Goal: Task Accomplishment & Management: Manage account settings

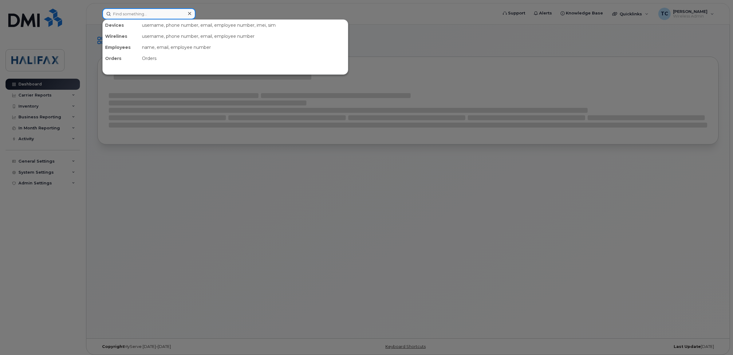
click at [152, 13] on input at bounding box center [148, 13] width 93 height 11
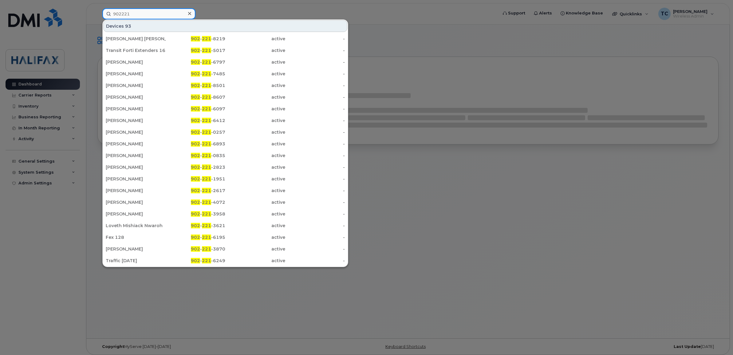
type input "902221"
drag, startPoint x: 143, startPoint y: 7, endPoint x: 99, endPoint y: 10, distance: 44.4
click at [99, 10] on div at bounding box center [366, 177] width 733 height 355
drag, startPoint x: 138, startPoint y: 15, endPoint x: 50, endPoint y: 14, distance: 88.3
click at [97, 15] on div "902221 Devices 93 Phuong Phuong Nguyen 902 - 221 -8219 active - Transit Forti E…" at bounding box center [297, 13] width 401 height 11
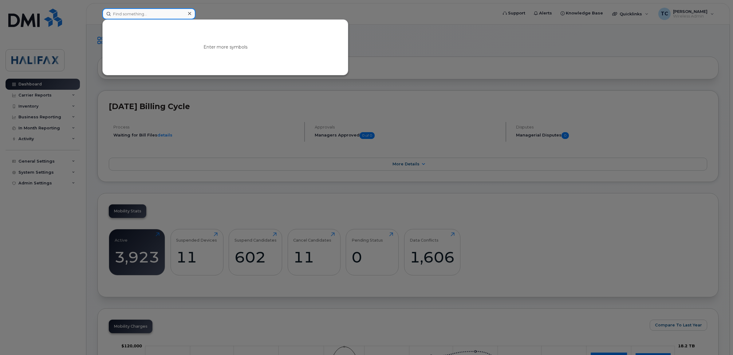
click at [133, 13] on input at bounding box center [148, 13] width 93 height 11
paste input "902 476-1689"
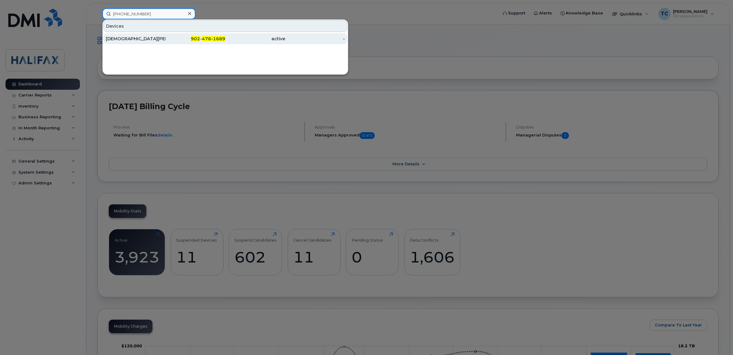
type input "902 476-1689"
click at [123, 38] on div "Crista Henry" at bounding box center [136, 39] width 60 height 6
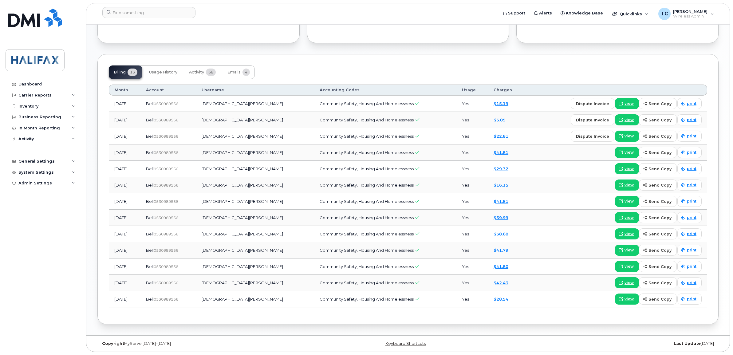
scroll to position [422, 0]
click at [196, 71] on span "Activity" at bounding box center [196, 72] width 15 height 5
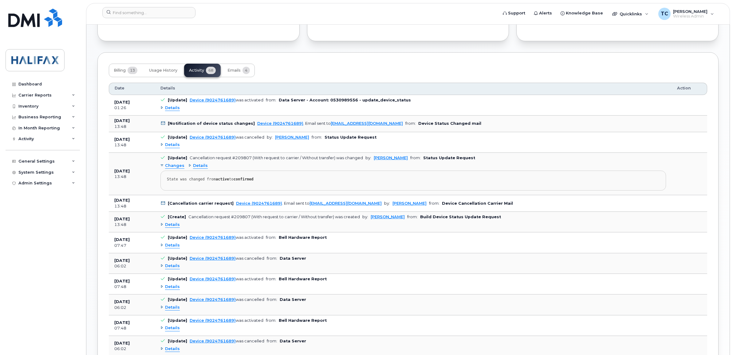
click at [174, 109] on span "Details" at bounding box center [172, 108] width 15 height 6
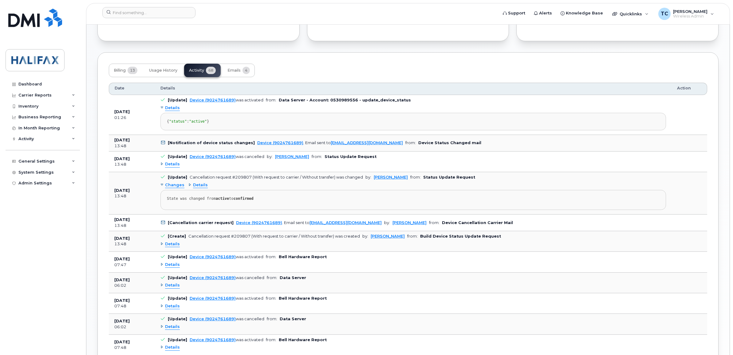
click at [169, 167] on span "Details" at bounding box center [172, 164] width 15 height 6
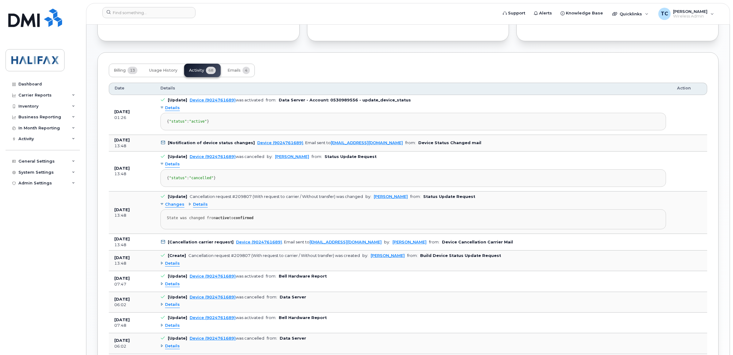
click at [225, 181] on div "{ "status" : "cancelled" }" at bounding box center [413, 178] width 493 height 5
drag, startPoint x: 228, startPoint y: 197, endPoint x: 156, endPoint y: 167, distance: 78.0
click at [156, 167] on td "[Update] Device (9024761689) was cancelled by: Tammy Currie from: Status Update…" at bounding box center [413, 172] width 517 height 40
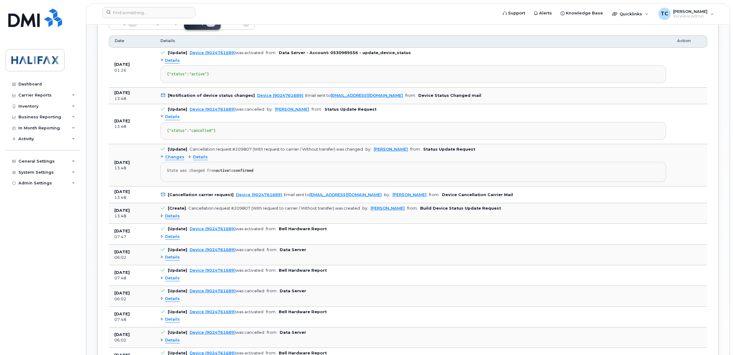
scroll to position [499, 0]
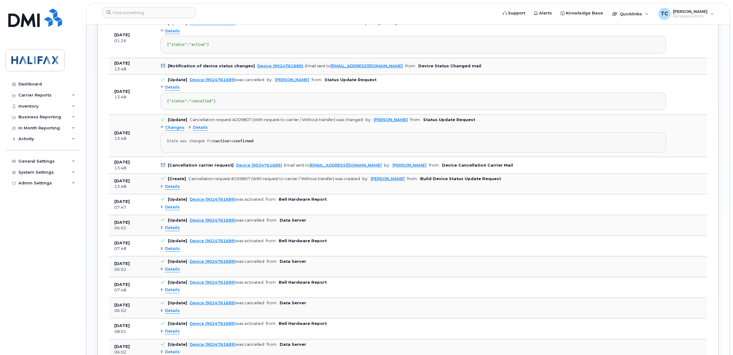
drag, startPoint x: 484, startPoint y: 185, endPoint x: 153, endPoint y: 184, distance: 331.8
click at [153, 174] on tr "Oct 10, 2025 13:48 [Cancellation carrier request] Device (9024761689) . Email s…" at bounding box center [408, 165] width 599 height 17
click at [394, 215] on td "[Update] Device (9024761689) was activated from: Bell Hardware Report Details" at bounding box center [413, 204] width 517 height 21
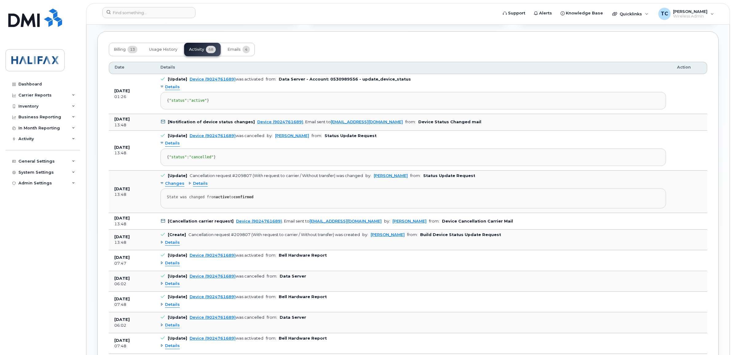
scroll to position [461, 0]
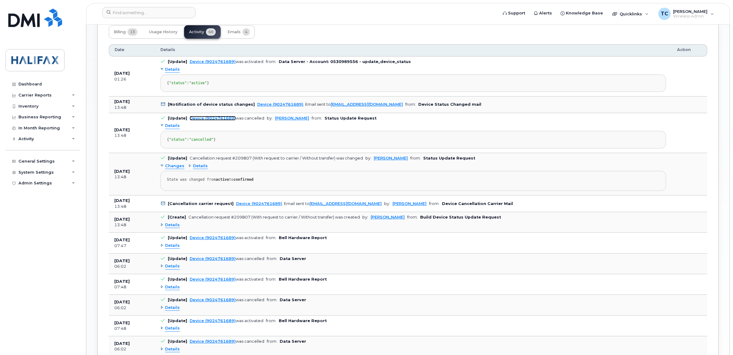
click at [210, 121] on link "Device (9024761689)" at bounding box center [213, 118] width 46 height 5
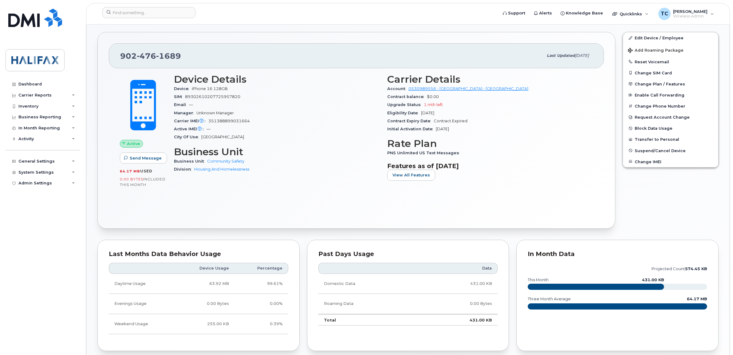
scroll to position [269, 0]
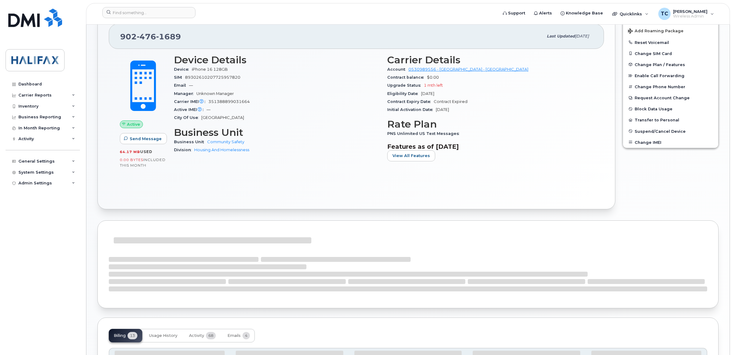
scroll to position [256, 0]
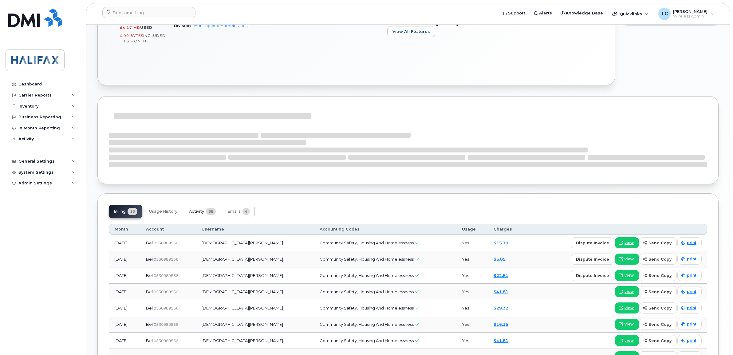
click at [197, 211] on span "Activity" at bounding box center [196, 211] width 15 height 5
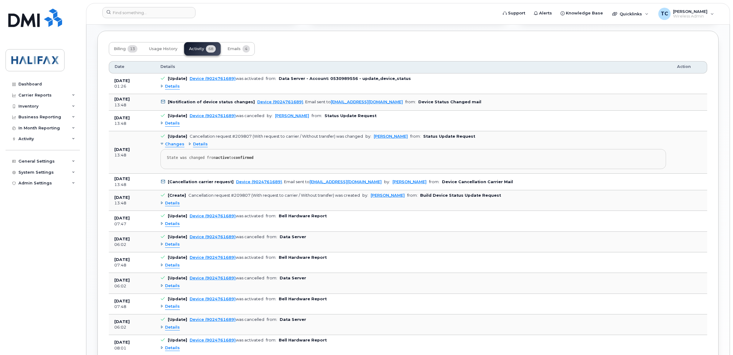
scroll to position [445, 0]
click at [164, 102] on icon at bounding box center [163, 101] width 4 height 4
click at [162, 102] on icon at bounding box center [163, 101] width 4 height 4
click at [171, 125] on span "Details" at bounding box center [172, 123] width 15 height 6
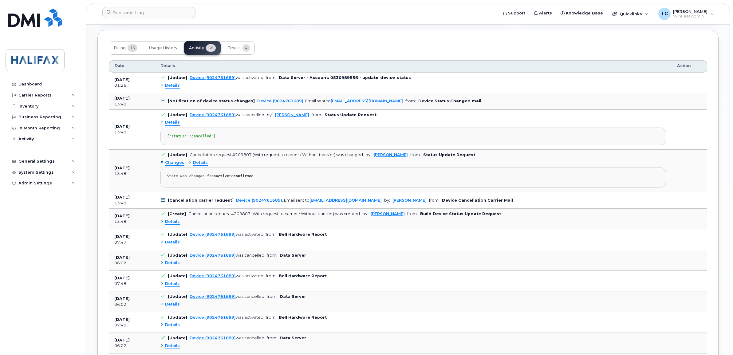
click at [196, 166] on span "Details" at bounding box center [200, 163] width 15 height 6
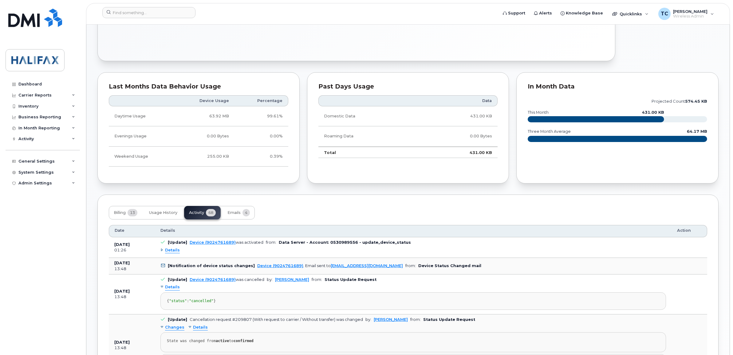
scroll to position [269, 0]
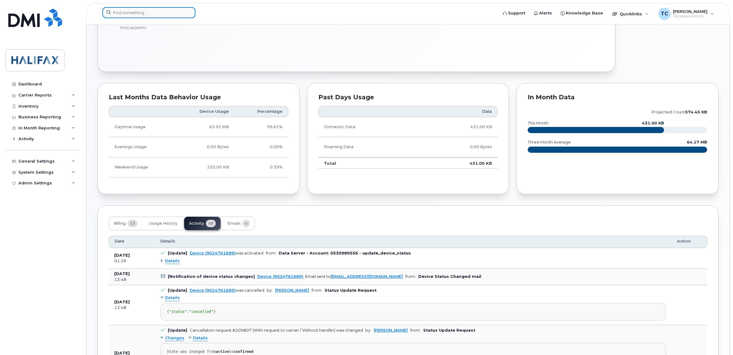
click at [163, 14] on input at bounding box center [148, 12] width 93 height 11
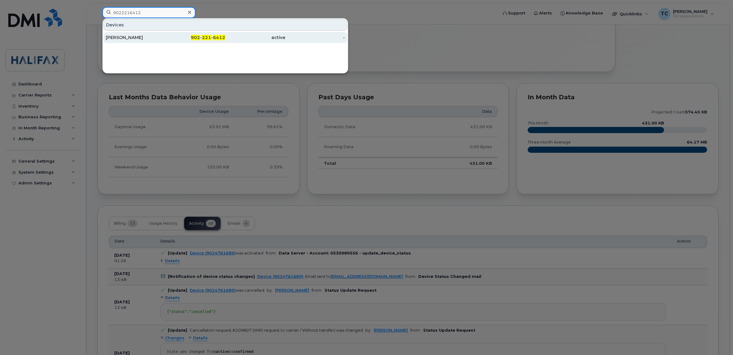
type input "9022216412"
click at [131, 39] on div "[PERSON_NAME]" at bounding box center [136, 37] width 60 height 6
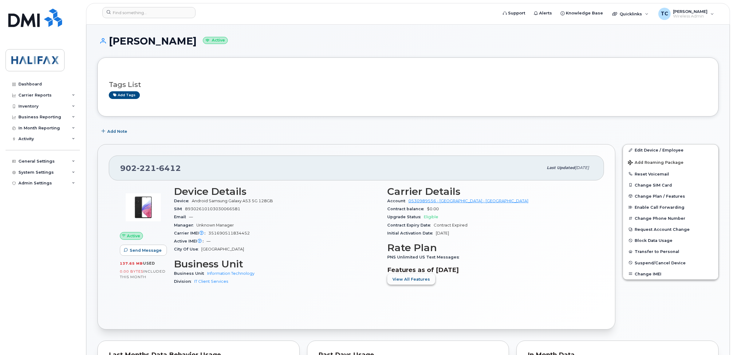
click at [408, 282] on span "View All Features" at bounding box center [412, 279] width 38 height 6
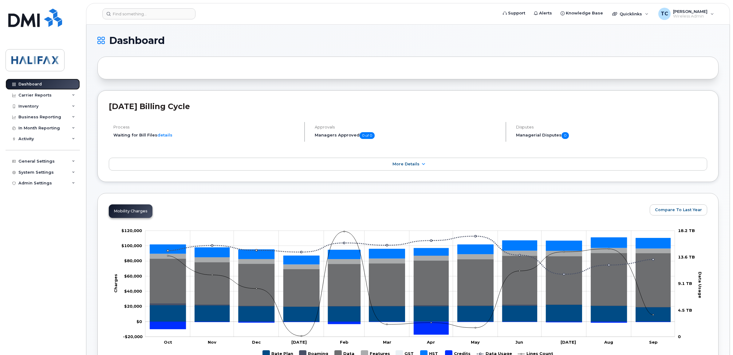
drag, startPoint x: 27, startPoint y: 83, endPoint x: 39, endPoint y: 84, distance: 12.3
click at [27, 83] on div "Dashboard" at bounding box center [29, 84] width 23 height 5
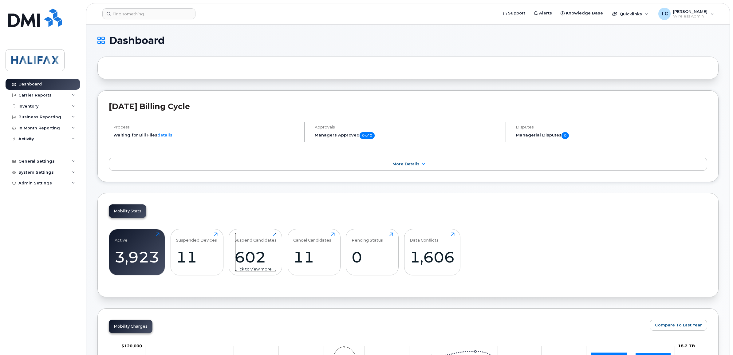
click at [248, 252] on div "602" at bounding box center [256, 257] width 42 height 18
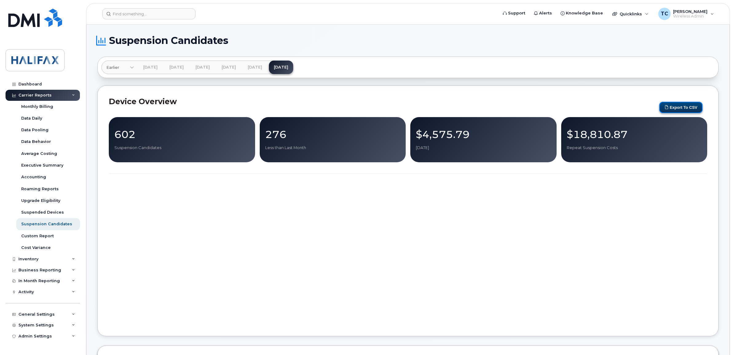
click at [679, 107] on button "Export to CSV" at bounding box center [681, 107] width 43 height 11
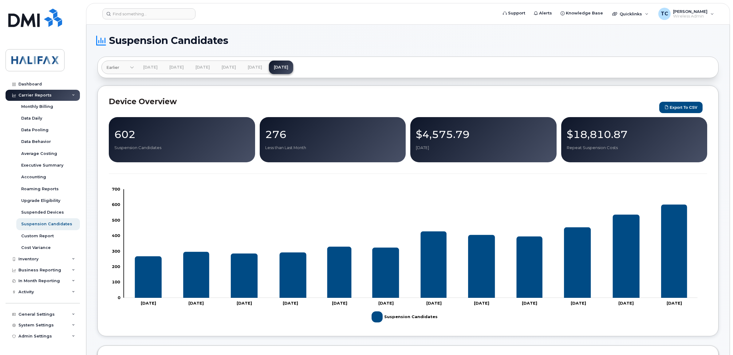
click at [135, 17] on input at bounding box center [148, 13] width 93 height 11
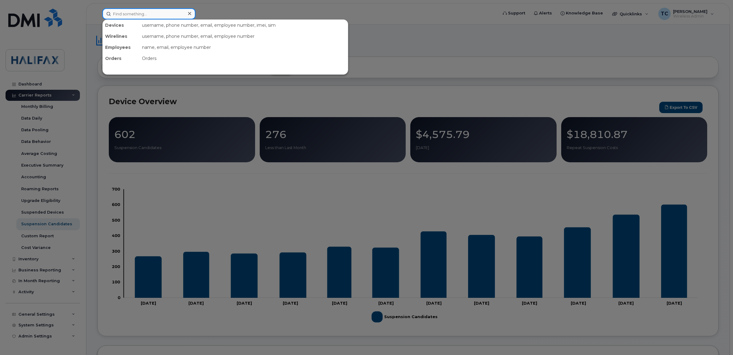
paste input "(902) 476-0697"
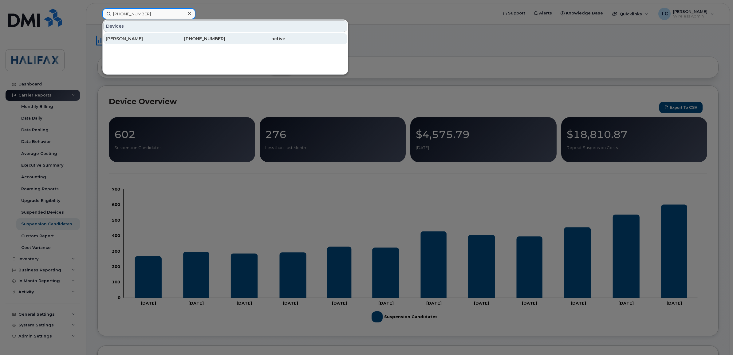
type input "(902) 476-0697"
click at [130, 38] on div "[PERSON_NAME]" at bounding box center [136, 39] width 60 height 6
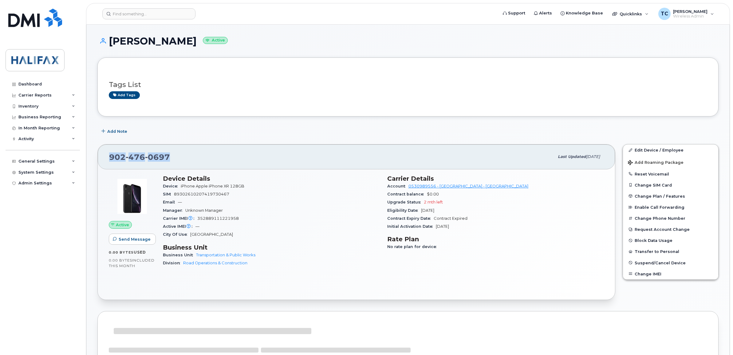
drag, startPoint x: 177, startPoint y: 161, endPoint x: 108, endPoint y: 161, distance: 69.8
click at [108, 161] on div "902 476 0697 Last updated Oct 14, 2025" at bounding box center [357, 157] width 518 height 25
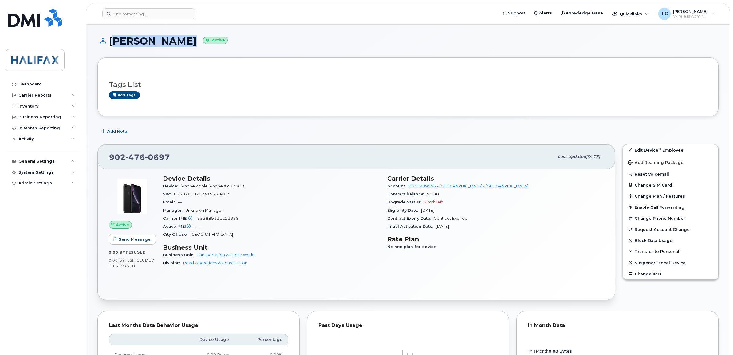
drag, startPoint x: 171, startPoint y: 42, endPoint x: 112, endPoint y: 44, distance: 59.1
click at [112, 44] on h1 "Crispin Hoar Active" at bounding box center [407, 41] width 621 height 11
copy h1 "[PERSON_NAME]"
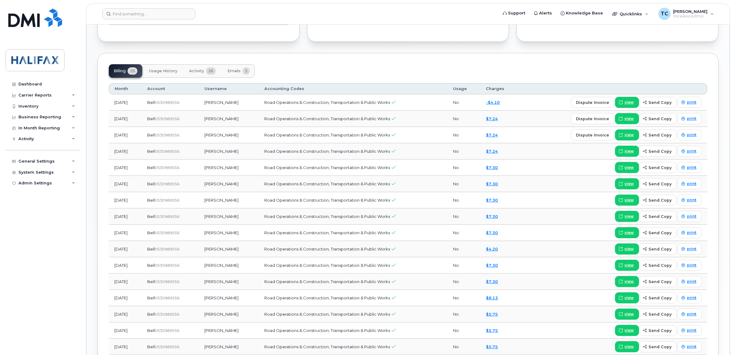
scroll to position [278, 0]
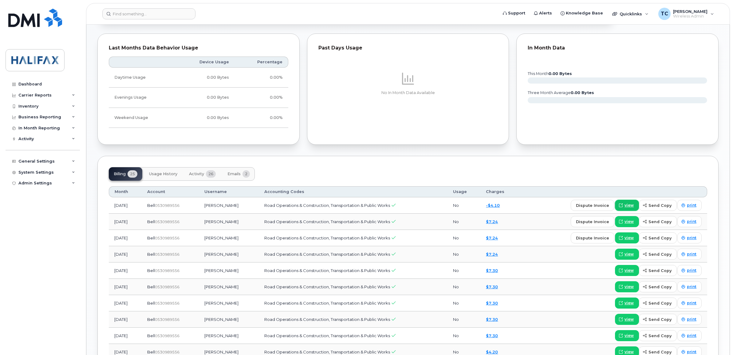
click at [631, 208] on span "view" at bounding box center [629, 206] width 9 height 6
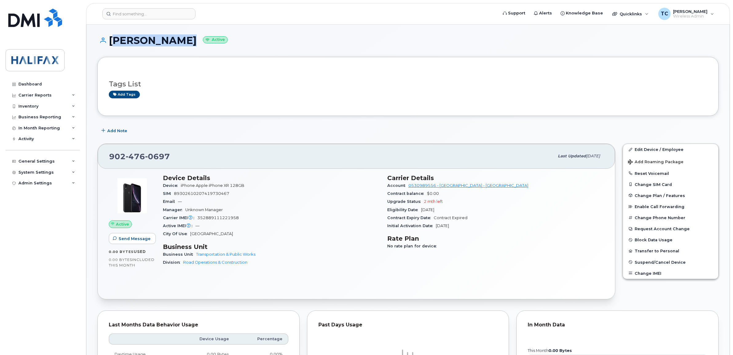
scroll to position [0, 0]
click at [667, 262] on span "Suspend/Cancel Device" at bounding box center [660, 262] width 51 height 5
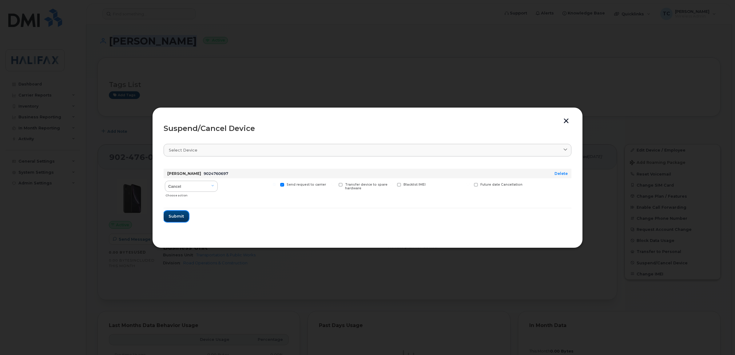
click at [181, 217] on span "Submit" at bounding box center [176, 216] width 15 height 6
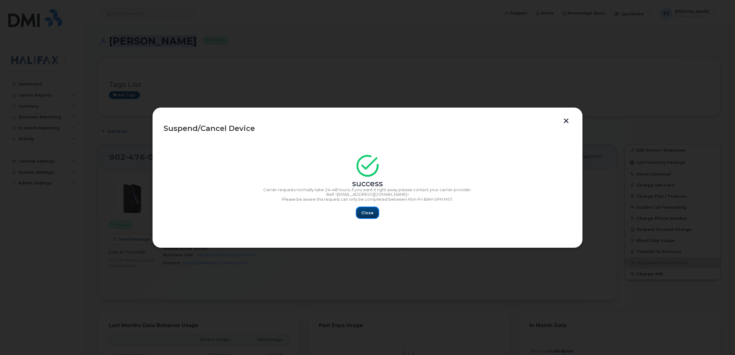
click at [369, 216] on span "Close" at bounding box center [367, 213] width 12 height 6
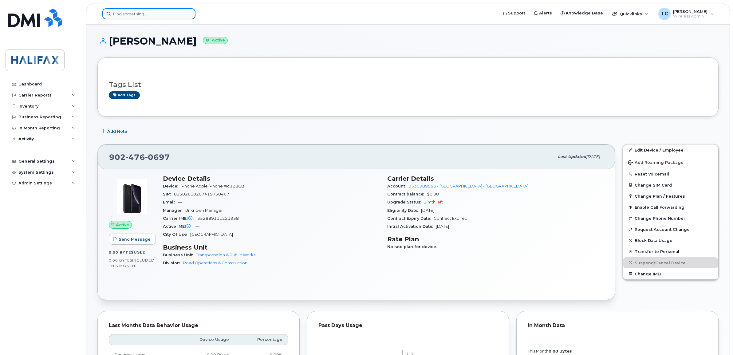
click at [136, 16] on input at bounding box center [148, 13] width 93 height 11
paste input "https://forms.office.com/Pages/ResponsePage.aspx?id=1ue3BRu32keT76rHIj-J5QQWzC-…"
type input "https://forms.office.com/Pages/ResponsePage.aspx?id=1ue3BRu32keT76rHIj-J5QQWzC-…"
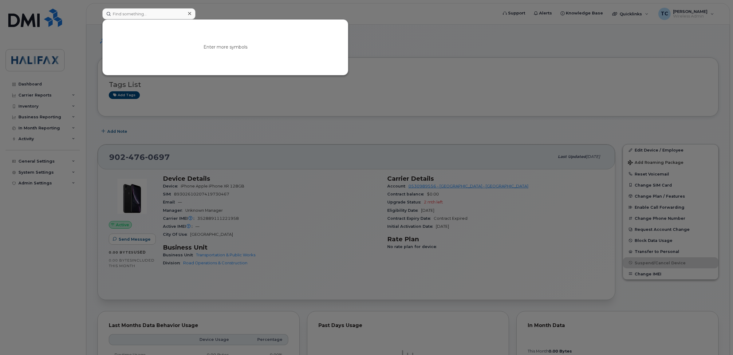
click at [470, 92] on div at bounding box center [366, 177] width 733 height 355
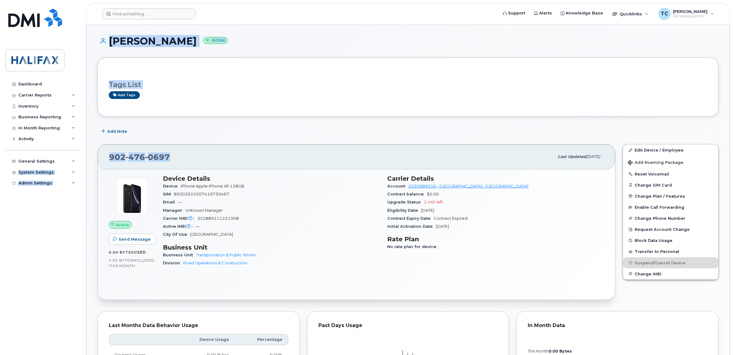
drag, startPoint x: 185, startPoint y: 156, endPoint x: 66, endPoint y: 155, distance: 118.7
copy div "My Account Device Mapping Financial Lead Mapping Locations Managers & Employees…"
click at [185, 155] on div "902 476 0697" at bounding box center [331, 156] width 445 height 13
drag, startPoint x: 167, startPoint y: 159, endPoint x: 113, endPoint y: 83, distance: 92.7
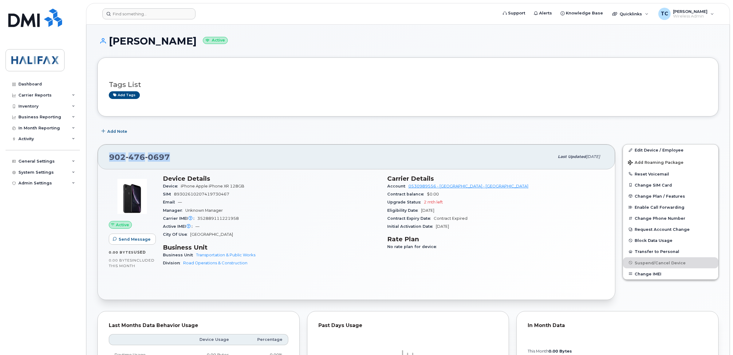
click at [108, 159] on div "902 476 0697 Last updated Oct 14, 2025" at bounding box center [357, 157] width 518 height 25
copy span "902 476 0697"
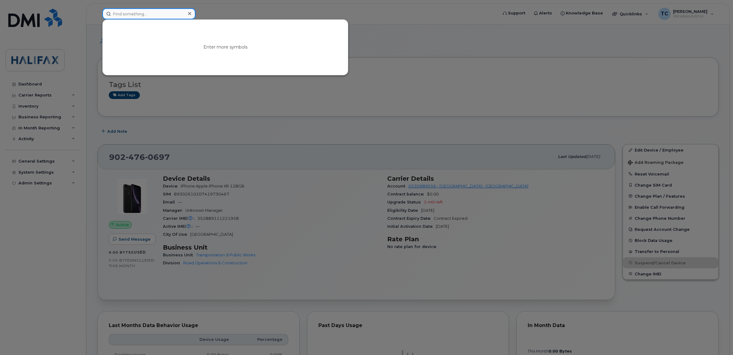
click at [146, 13] on input at bounding box center [148, 13] width 93 height 11
paste input "9024760697"
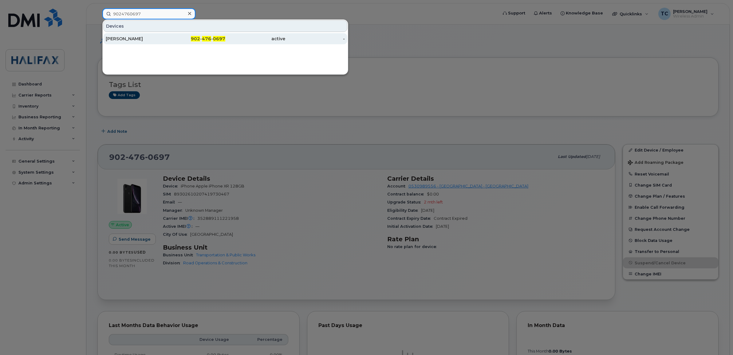
type input "9024760697"
click at [125, 39] on div "[PERSON_NAME]" at bounding box center [136, 39] width 60 height 6
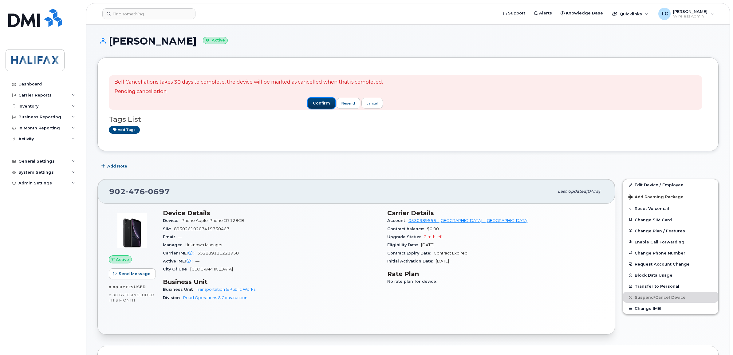
click at [313, 104] on span "confirm" at bounding box center [321, 104] width 17 height 6
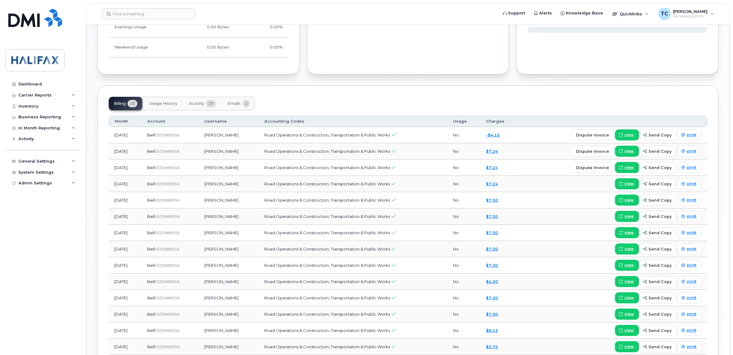
scroll to position [346, 0]
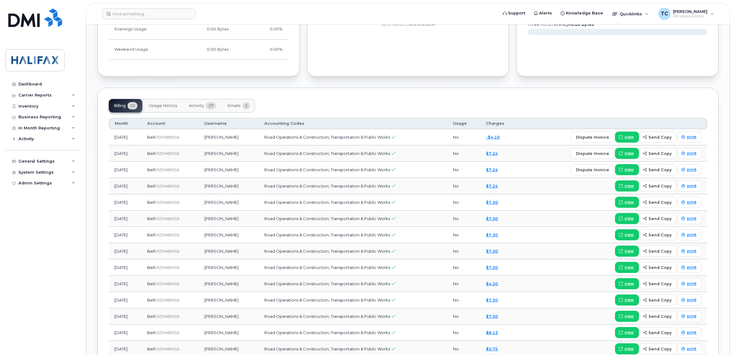
click at [196, 105] on span "Activity" at bounding box center [196, 105] width 15 height 5
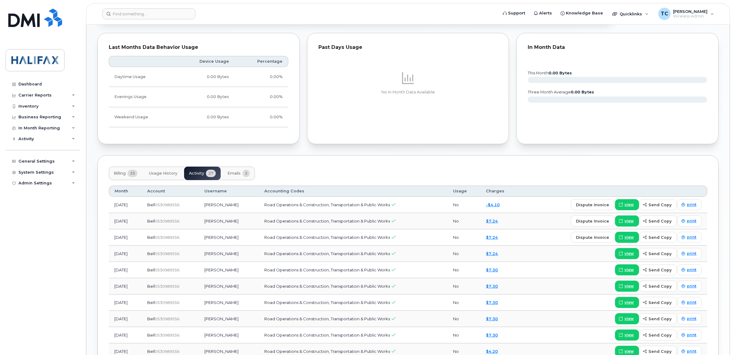
scroll to position [278, 0]
click at [234, 174] on span "Emails" at bounding box center [234, 174] width 13 height 5
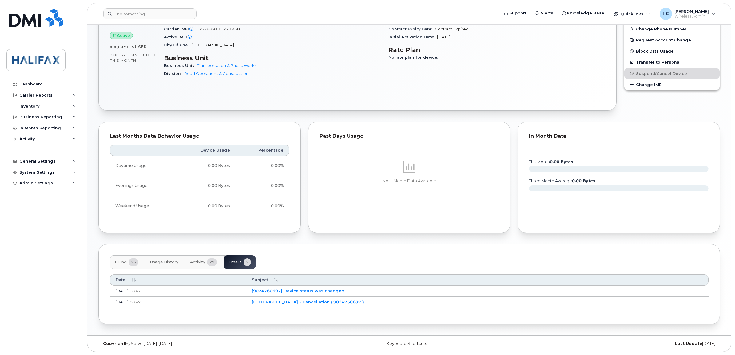
scroll to position [191, 0]
click at [304, 300] on link "[GEOGRAPHIC_DATA] - Cancellation ( 9024760697 )" at bounding box center [307, 302] width 112 height 5
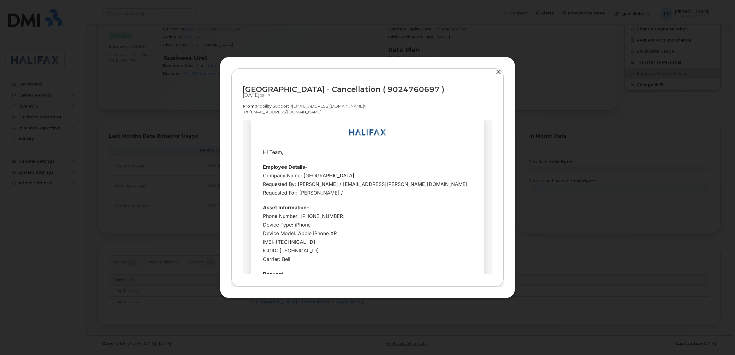
scroll to position [0, 0]
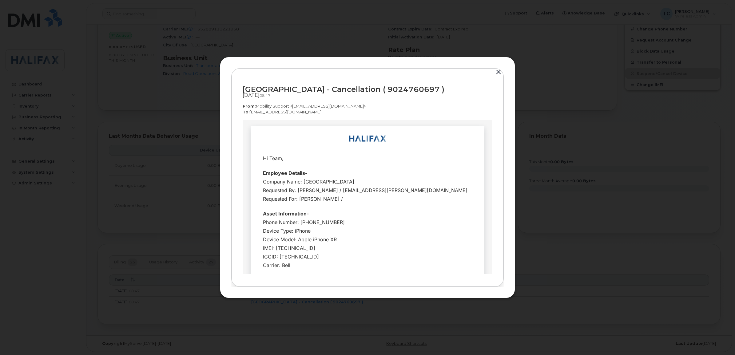
click at [499, 71] on button "button" at bounding box center [498, 72] width 9 height 9
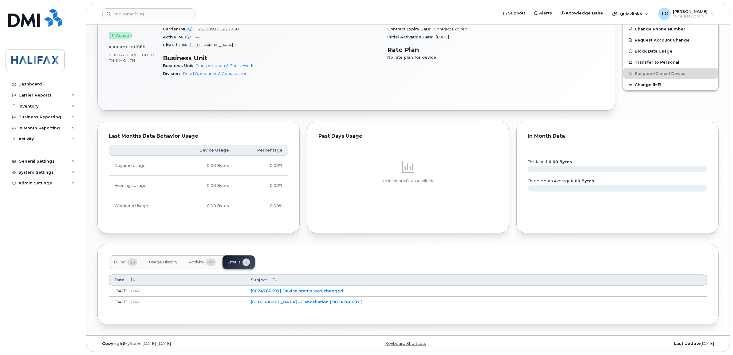
click at [300, 300] on link "[GEOGRAPHIC_DATA] - Cancellation ( 9024760697 )" at bounding box center [307, 302] width 112 height 5
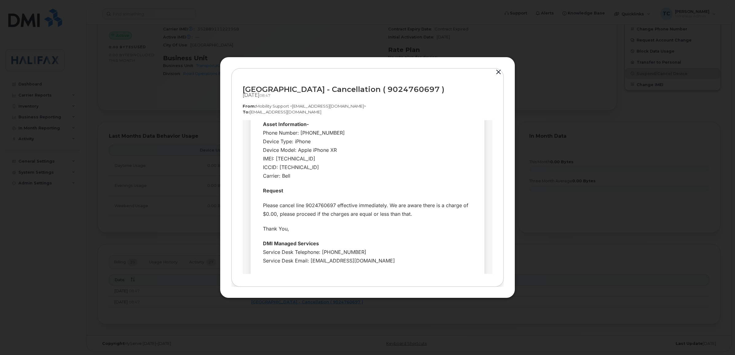
scroll to position [136, 0]
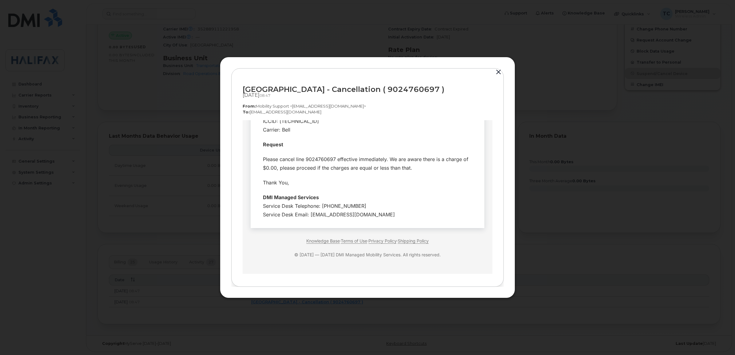
drag, startPoint x: 419, startPoint y: 269, endPoint x: 302, endPoint y: 263, distance: 117.3
click at [302, 263] on td at bounding box center [368, 129] width 234 height 289
drag, startPoint x: 302, startPoint y: 263, endPoint x: 404, endPoint y: 209, distance: 115.0
click at [404, 209] on div "Service Desk Telephone: [PHONE_NUMBER] Service Desk Email: [EMAIL_ADDRESS][DOMA…" at bounding box center [367, 210] width 209 height 17
click at [368, 181] on div "Thank You," at bounding box center [367, 182] width 209 height 9
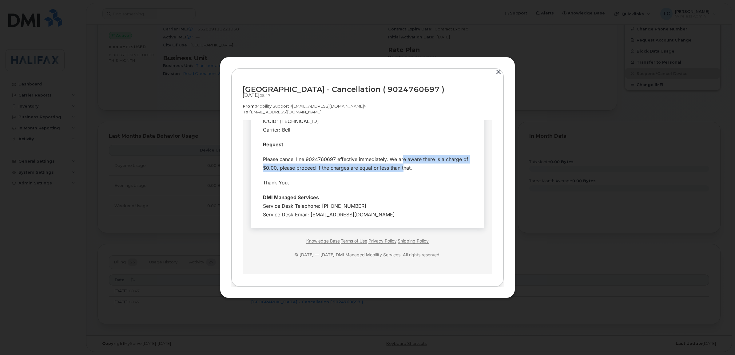
drag, startPoint x: 399, startPoint y: 161, endPoint x: 398, endPoint y: 165, distance: 3.9
click at [398, 166] on div "Please cancel line 9024760697 effective immediately. We are aware there is a ch…" at bounding box center [367, 163] width 209 height 17
drag, startPoint x: 398, startPoint y: 165, endPoint x: 412, endPoint y: 167, distance: 14.2
click at [412, 167] on div "Please cancel line 9024760697 effective immediately. We are aware there is a ch…" at bounding box center [367, 163] width 209 height 17
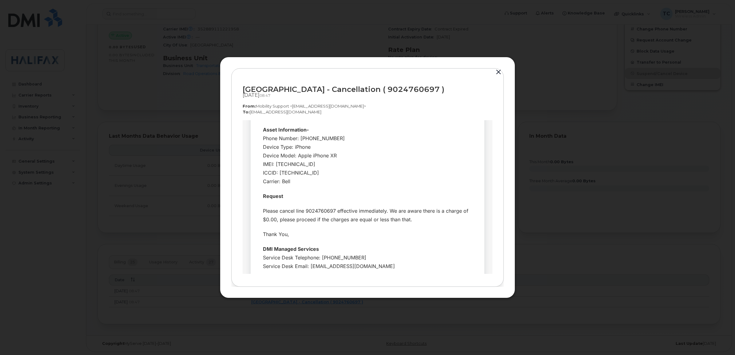
scroll to position [0, 0]
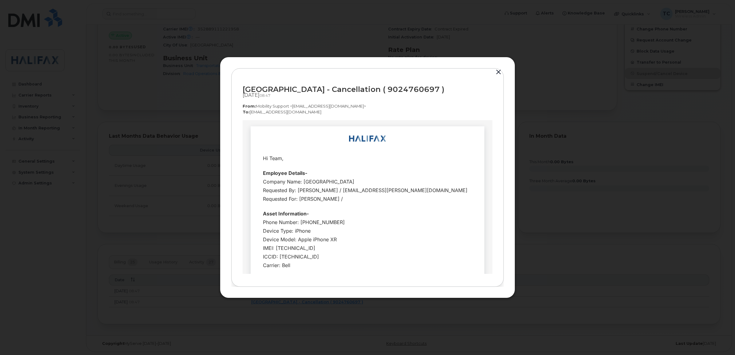
drag, startPoint x: 409, startPoint y: 167, endPoint x: 257, endPoint y: 160, distance: 152.1
click at [257, 160] on tbody "Hi Team, Employee Details- Company Name: [GEOGRAPHIC_DATA] Requested By: [PERSO…" at bounding box center [367, 254] width 224 height 207
click at [398, 229] on div "Phone Number: [PHONE_NUMBER] Device Type: iPhone Device Model: Apple iPhone XR …" at bounding box center [367, 244] width 209 height 52
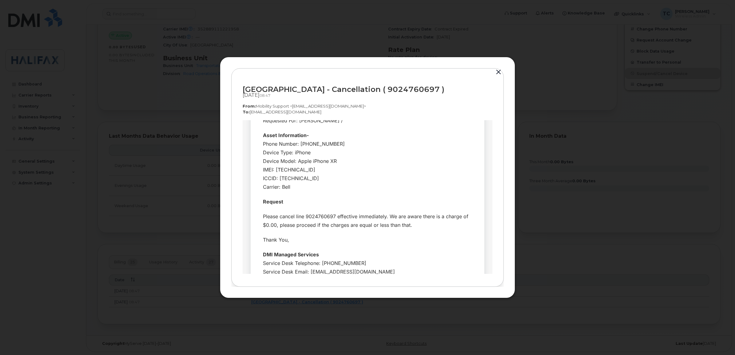
scroll to position [77, 0]
click at [395, 168] on div "Phone Number: [PHONE_NUMBER] Device Type: iPhone Device Model: Apple iPhone XR …" at bounding box center [367, 167] width 209 height 52
click at [425, 246] on td "Thank You," at bounding box center [367, 241] width 224 height 15
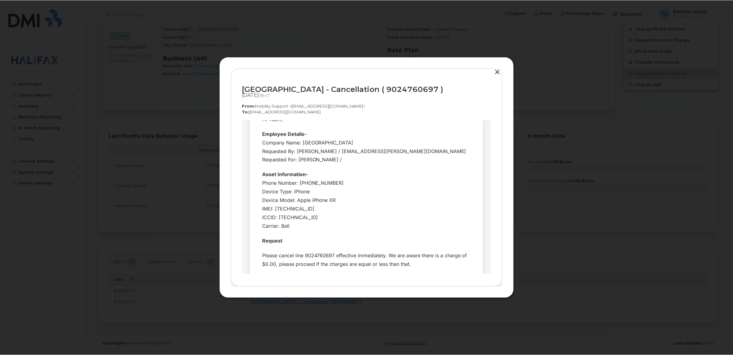
scroll to position [38, 0]
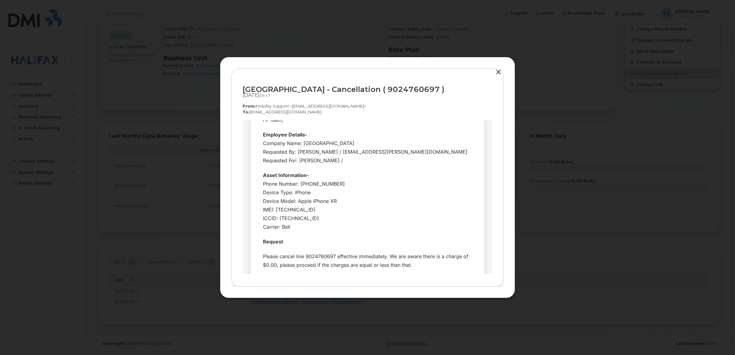
click at [90, 199] on div at bounding box center [367, 177] width 735 height 355
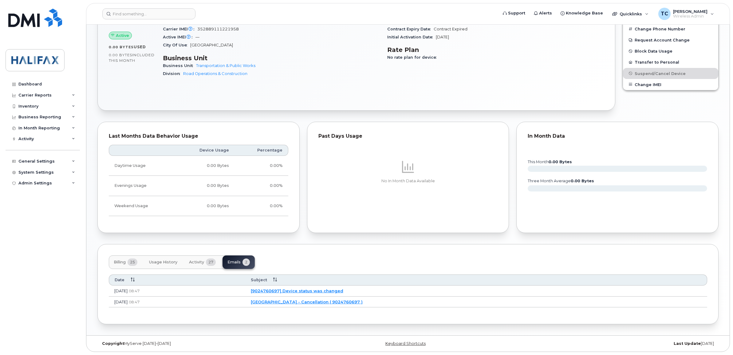
click at [161, 260] on span "Usage History" at bounding box center [163, 262] width 28 height 5
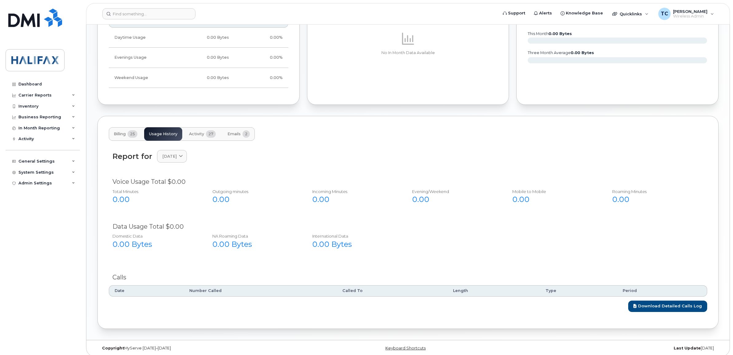
scroll to position [324, 0]
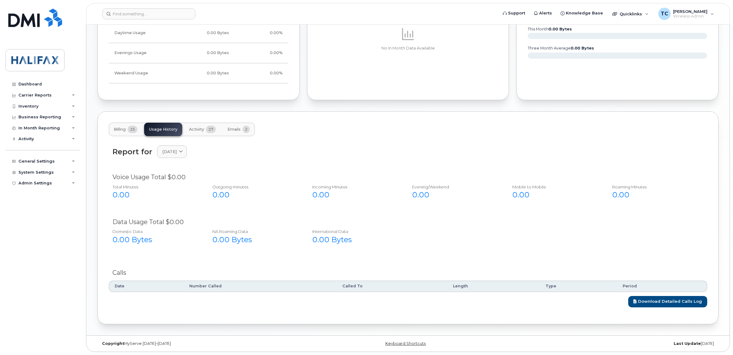
click at [114, 129] on span "Billing" at bounding box center [120, 129] width 12 height 5
